Goal: Information Seeking & Learning: Learn about a topic

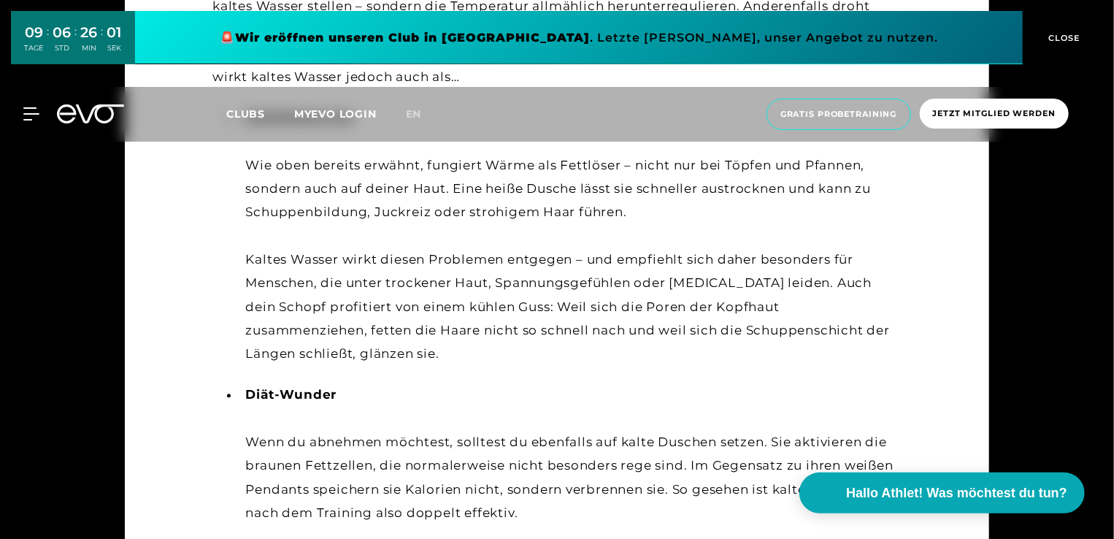
scroll to position [1790, 0]
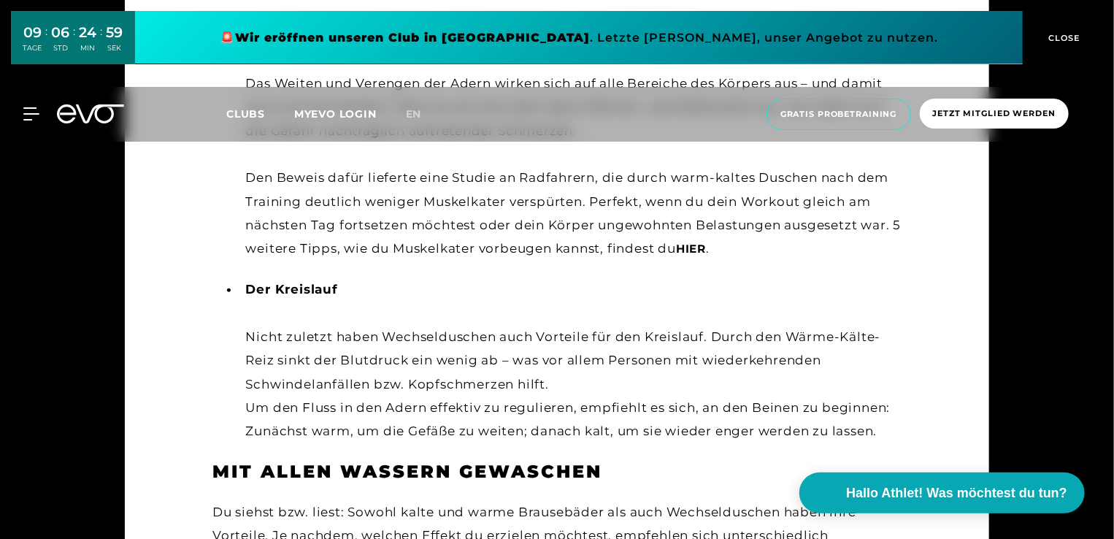
scroll to position [3160, 0]
click at [706, 252] on span "hier" at bounding box center [691, 249] width 30 height 14
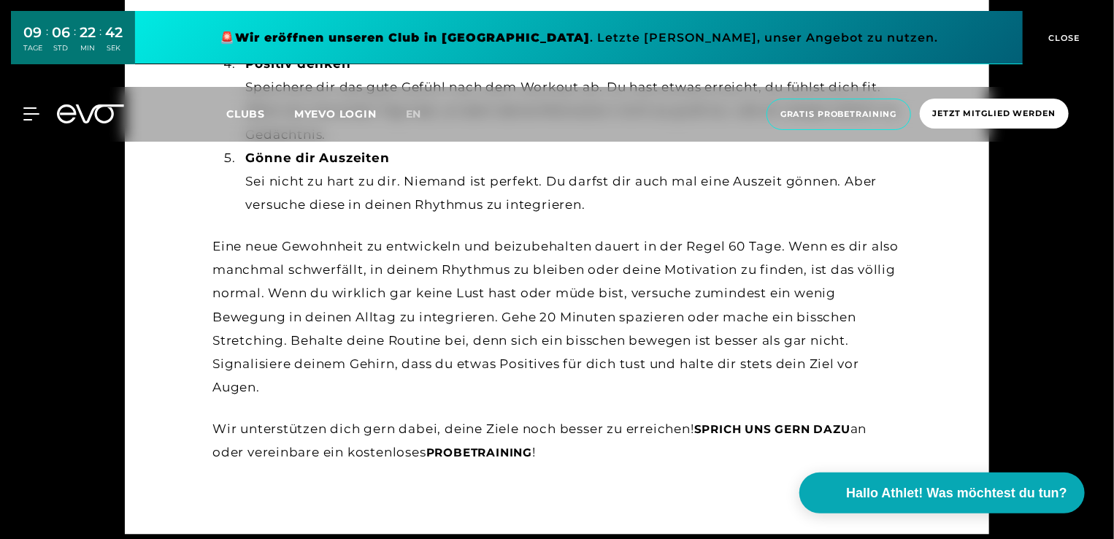
scroll to position [1422, 0]
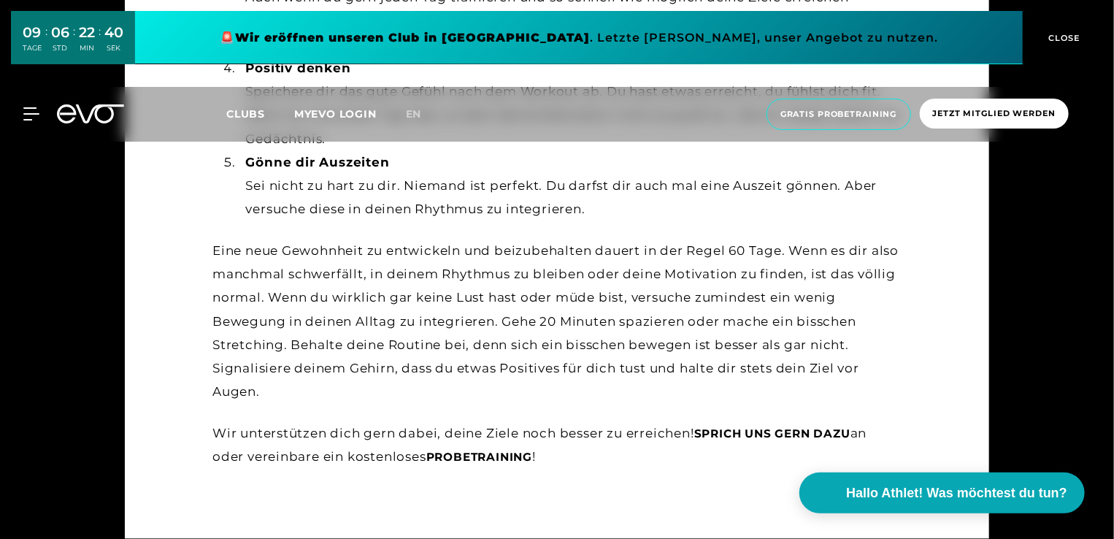
click at [780, 436] on span "Sprich uns gern dazu" at bounding box center [772, 433] width 156 height 14
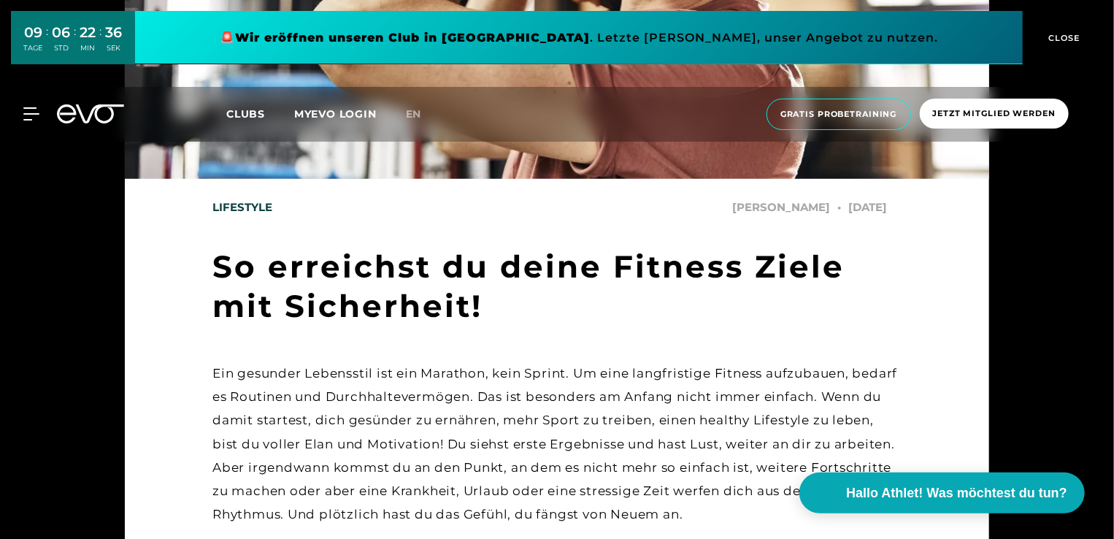
scroll to position [531, 0]
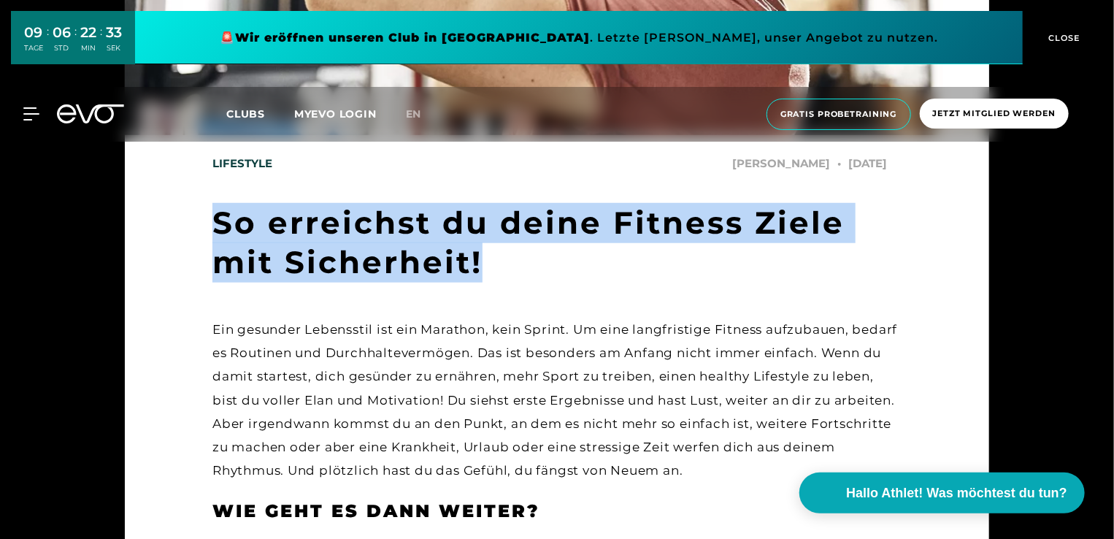
drag, startPoint x: 494, startPoint y: 276, endPoint x: 206, endPoint y: 224, distance: 293.0
copy h1 "So erreichst du deine Fitness Ziele mit Sicherheit!"
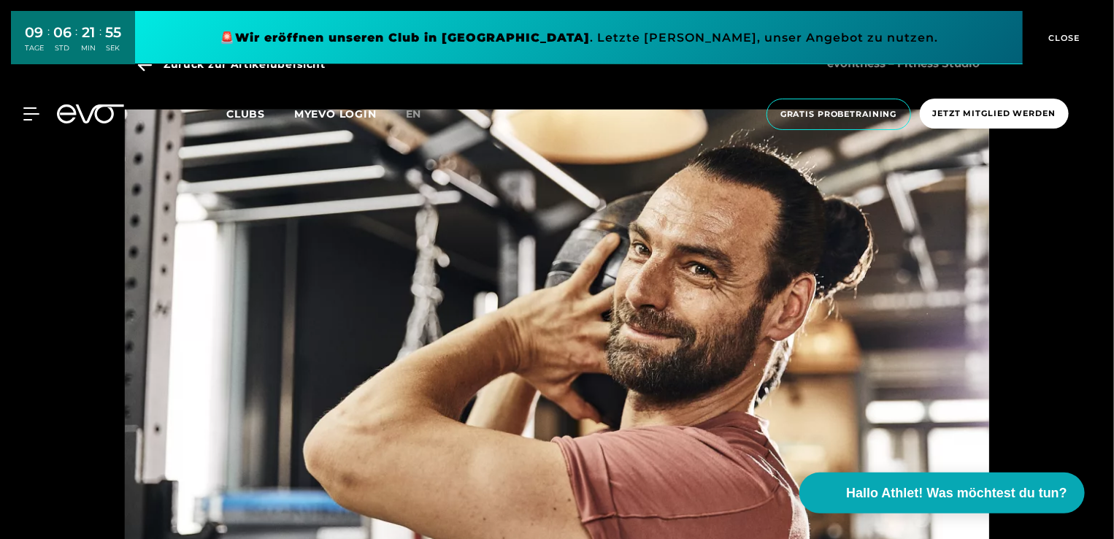
scroll to position [0, 0]
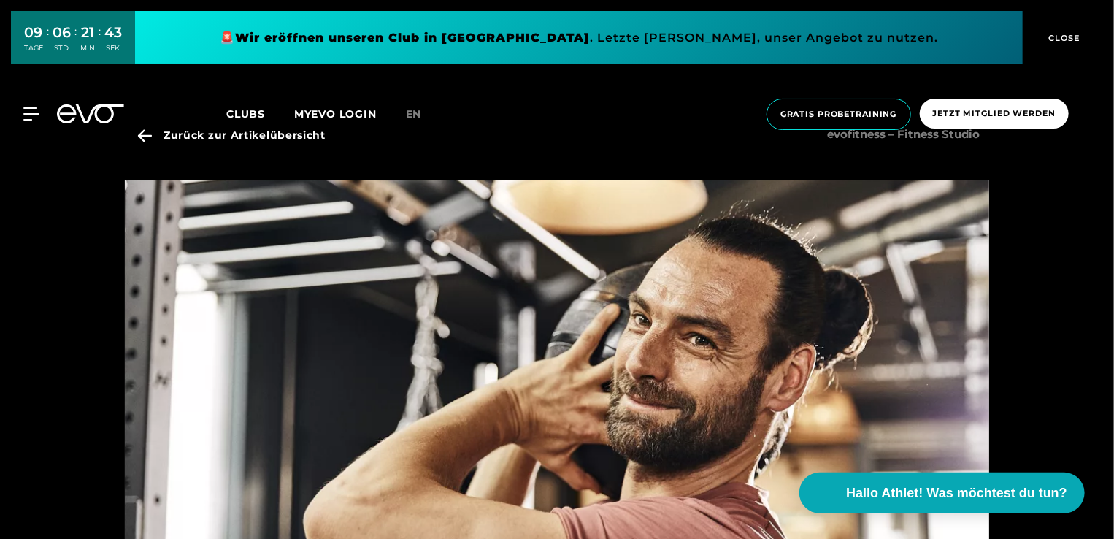
click at [1113, 164] on div at bounding box center [557, 269] width 1114 height 539
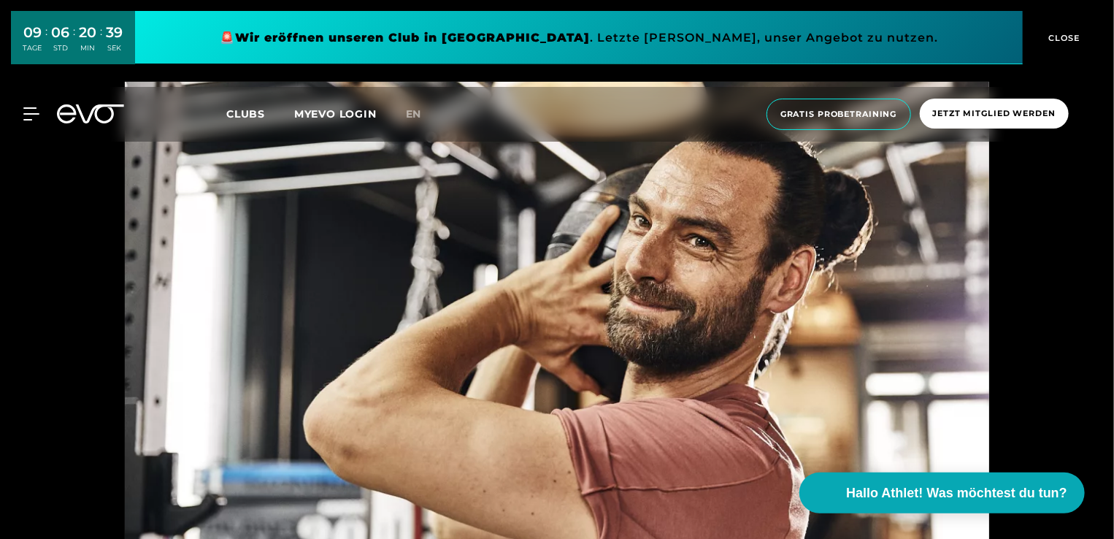
scroll to position [504, 0]
